Goal: Navigation & Orientation: Find specific page/section

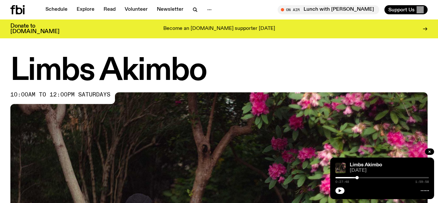
click at [339, 189] on icon "button" at bounding box center [339, 190] width 3 height 3
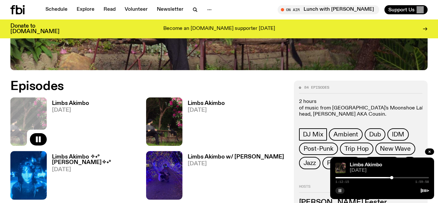
click at [340, 189] on rect "button" at bounding box center [340, 190] width 1 height 3
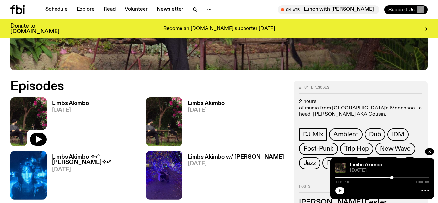
click at [337, 191] on button "button" at bounding box center [339, 190] width 9 height 6
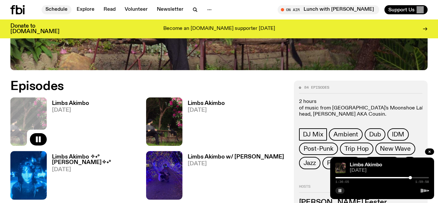
click at [57, 11] on link "Schedule" at bounding box center [57, 9] width 30 height 9
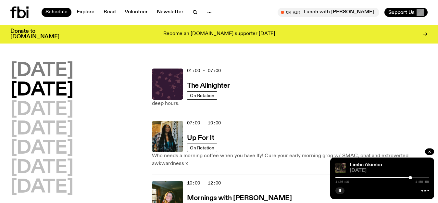
click at [47, 71] on h2 "[DATE]" at bounding box center [41, 71] width 63 height 18
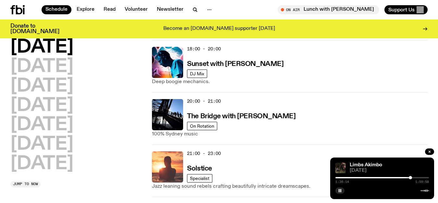
scroll to position [375, 0]
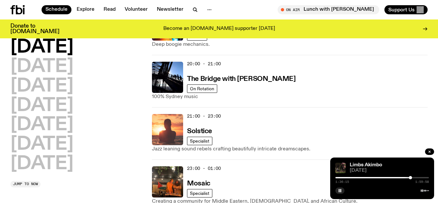
click at [173, 131] on img at bounding box center [167, 129] width 31 height 31
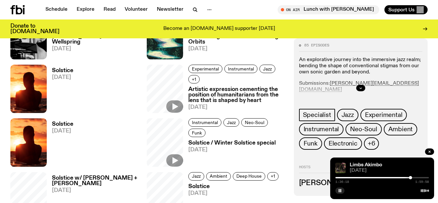
scroll to position [224, 0]
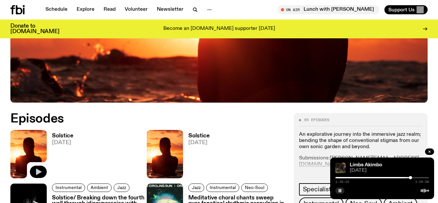
click at [41, 170] on icon "button" at bounding box center [38, 172] width 8 height 8
